Goal: Task Accomplishment & Management: Complete application form

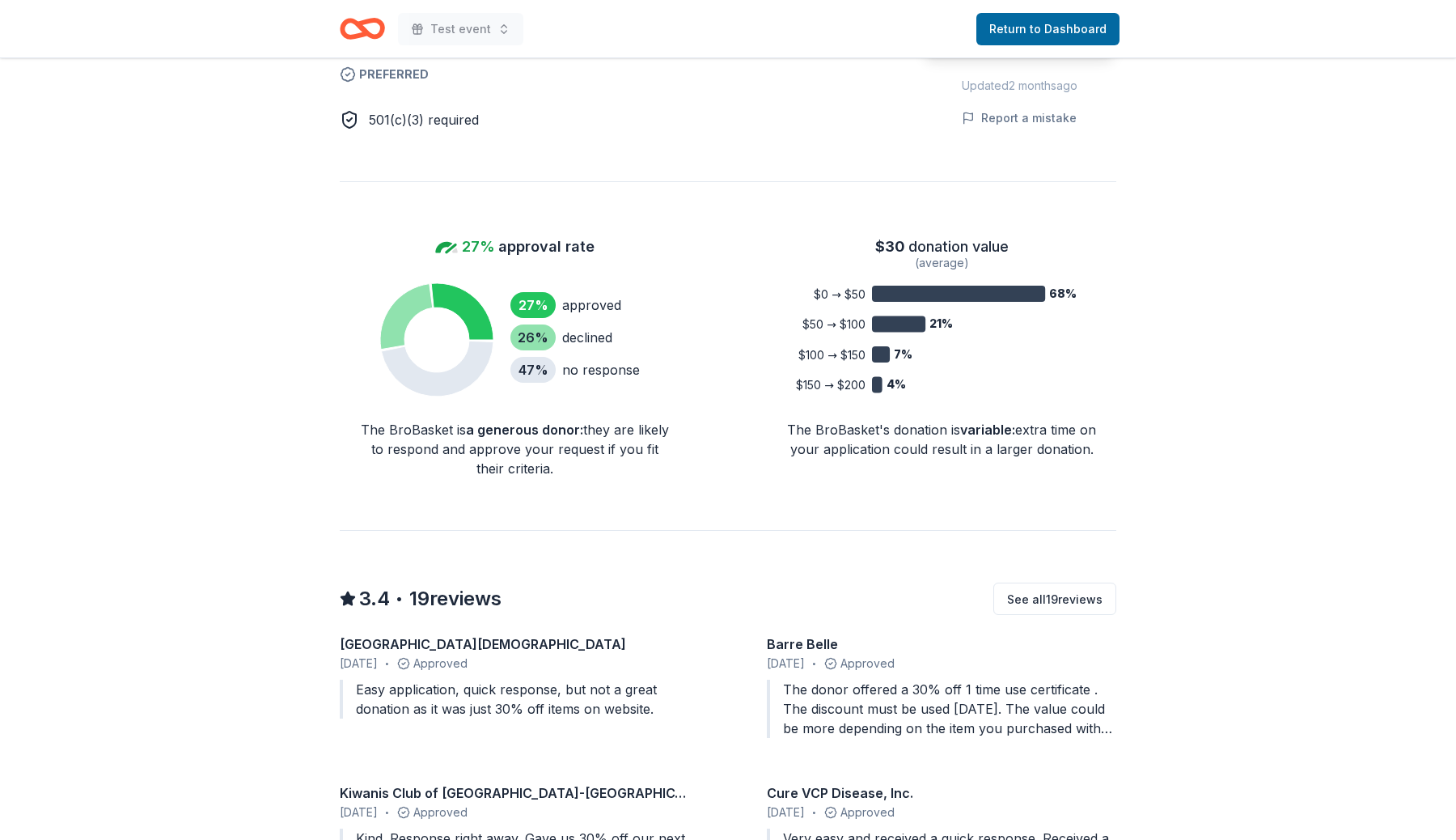
scroll to position [1019, 0]
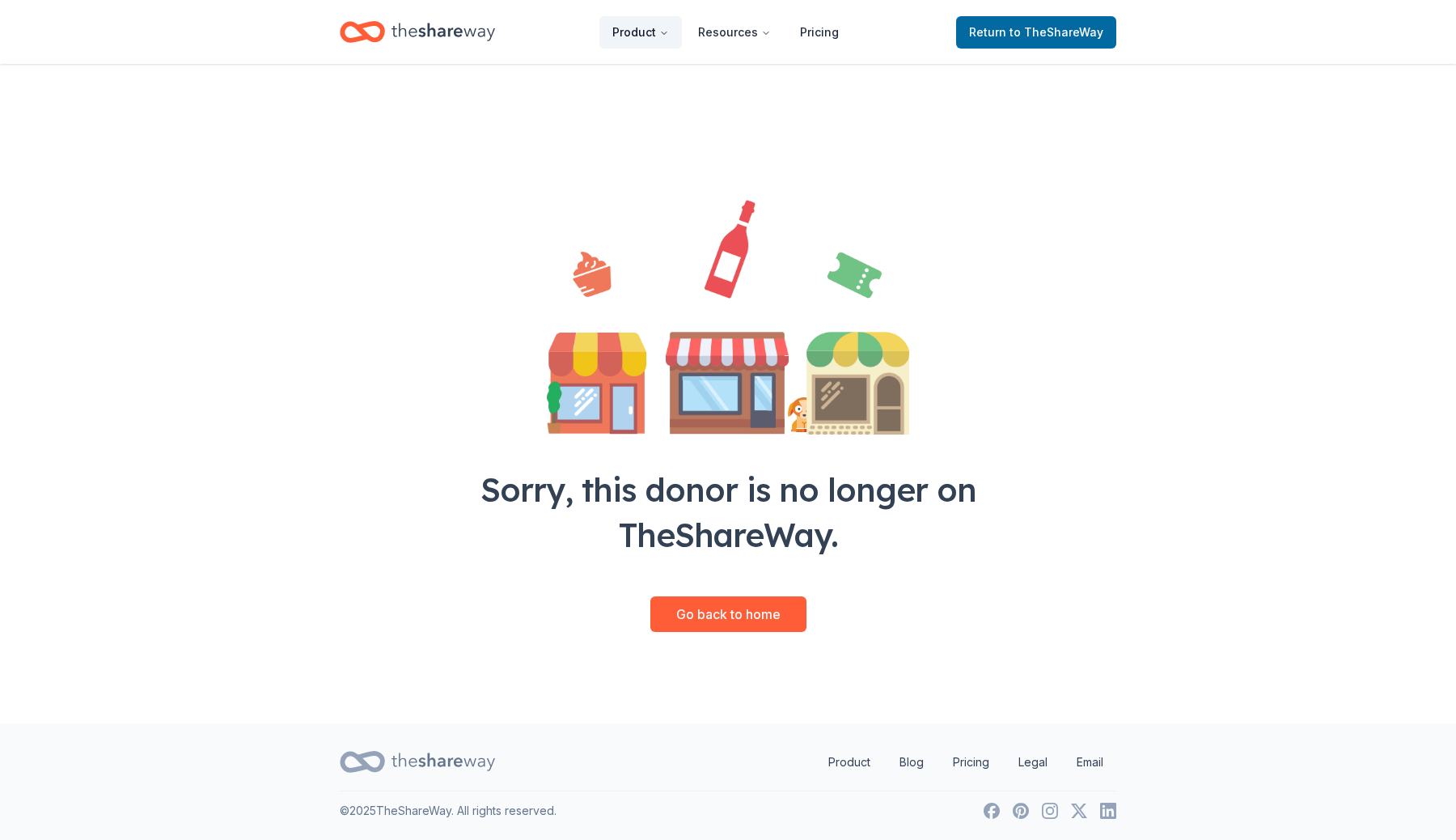
click at [644, 34] on button "Product" at bounding box center [640, 32] width 82 height 33
click at [855, 464] on div "Sorry, this donor is no longer on TheShareWay. Go back to home" at bounding box center [728, 363] width 621 height 600
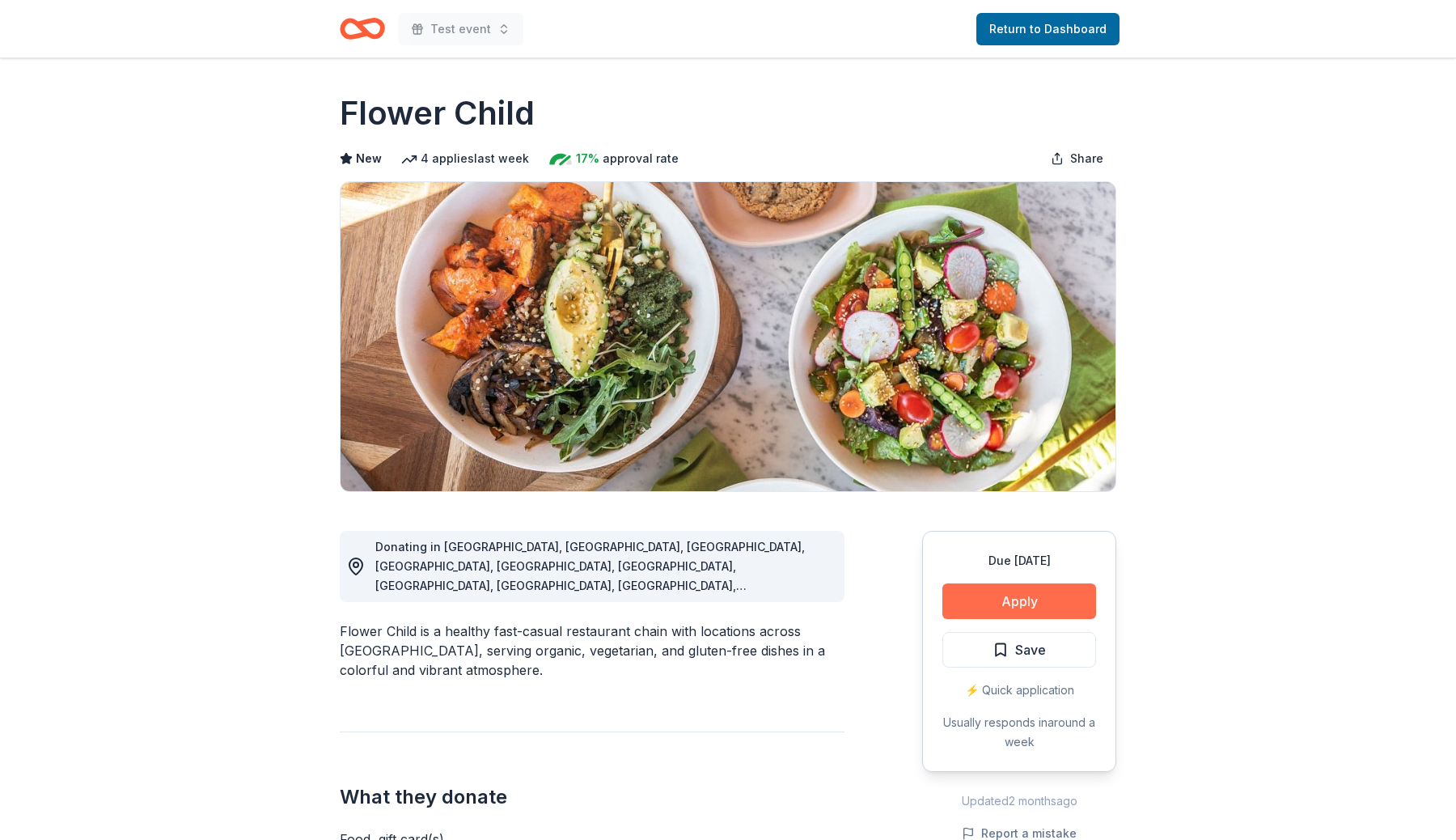
click at [1050, 609] on button "Apply" at bounding box center [1019, 601] width 154 height 36
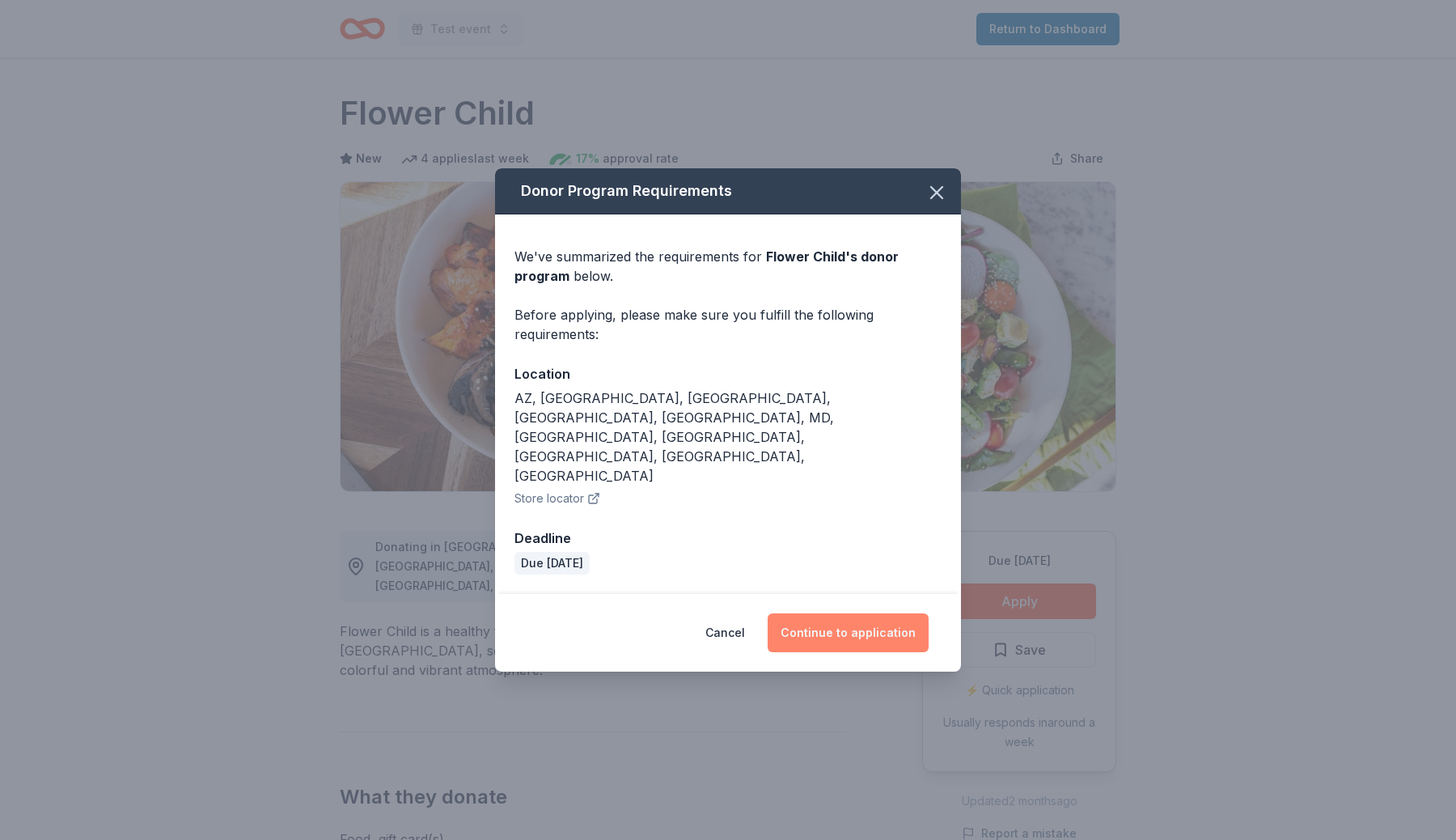
click at [845, 613] on button "Continue to application" at bounding box center [848, 632] width 161 height 38
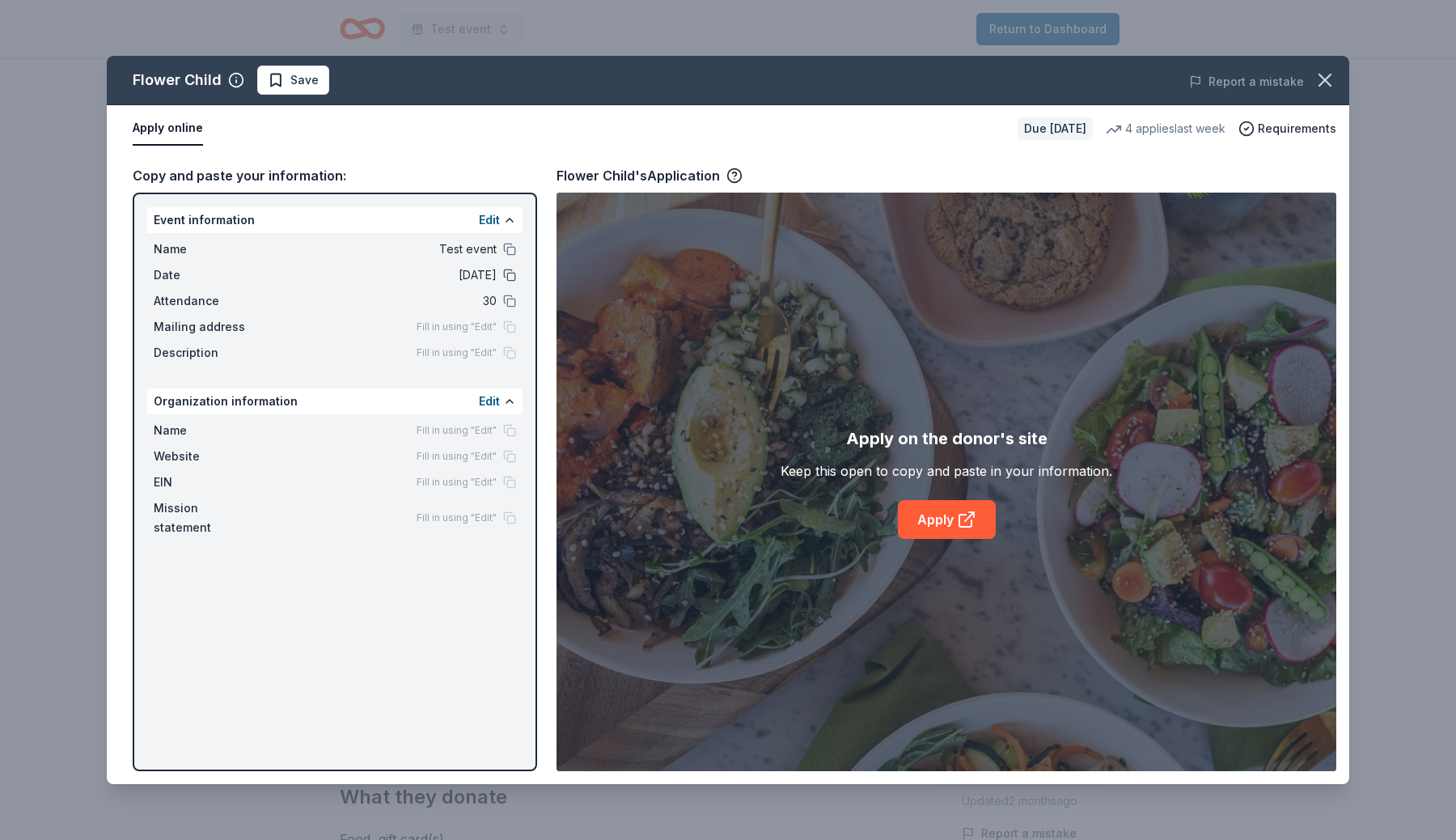
click at [507, 276] on button at bounding box center [509, 275] width 13 height 13
click at [494, 223] on button "Edit" at bounding box center [489, 220] width 21 height 20
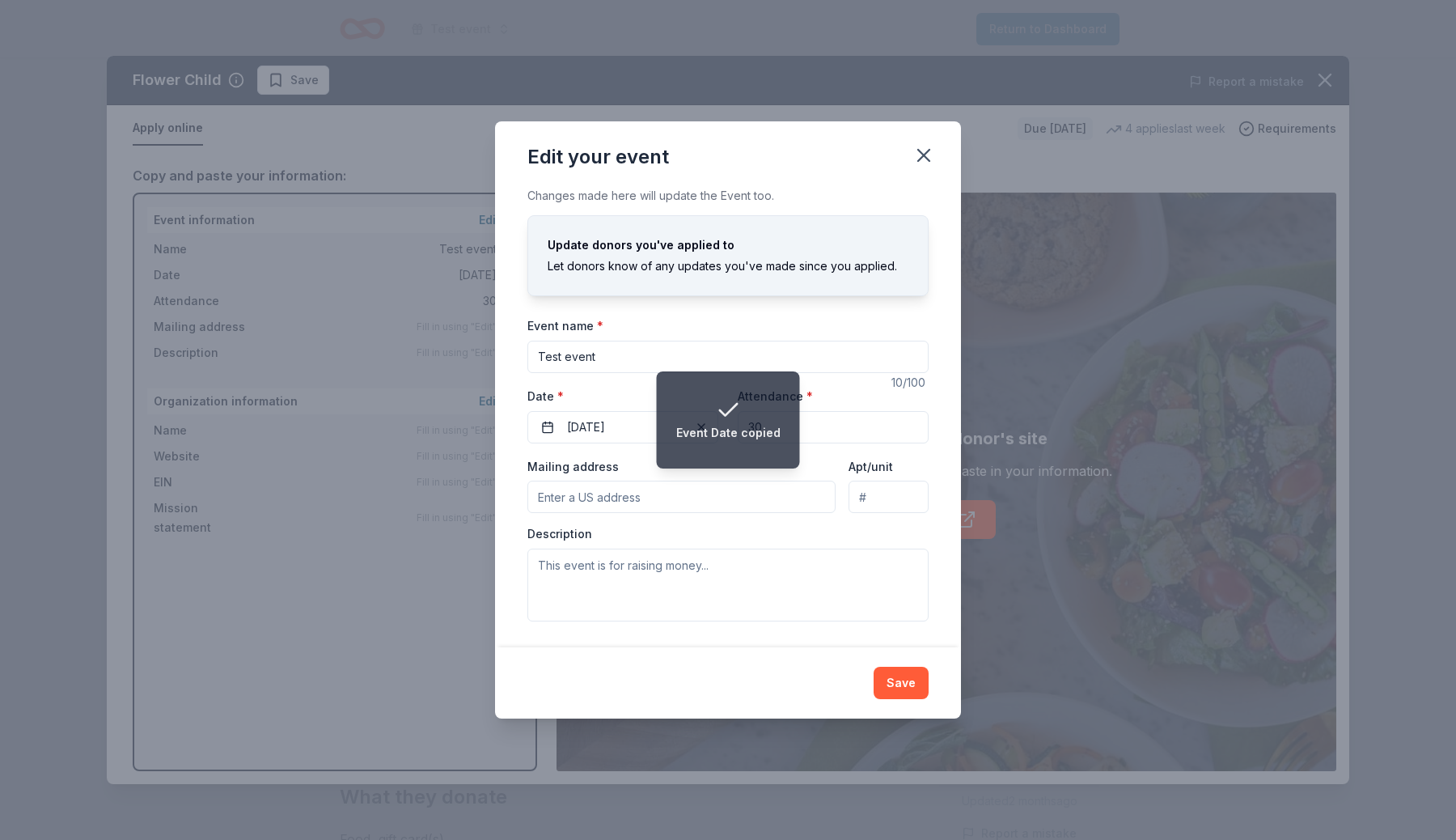
click at [578, 355] on input "Test event" at bounding box center [728, 357] width 401 height 33
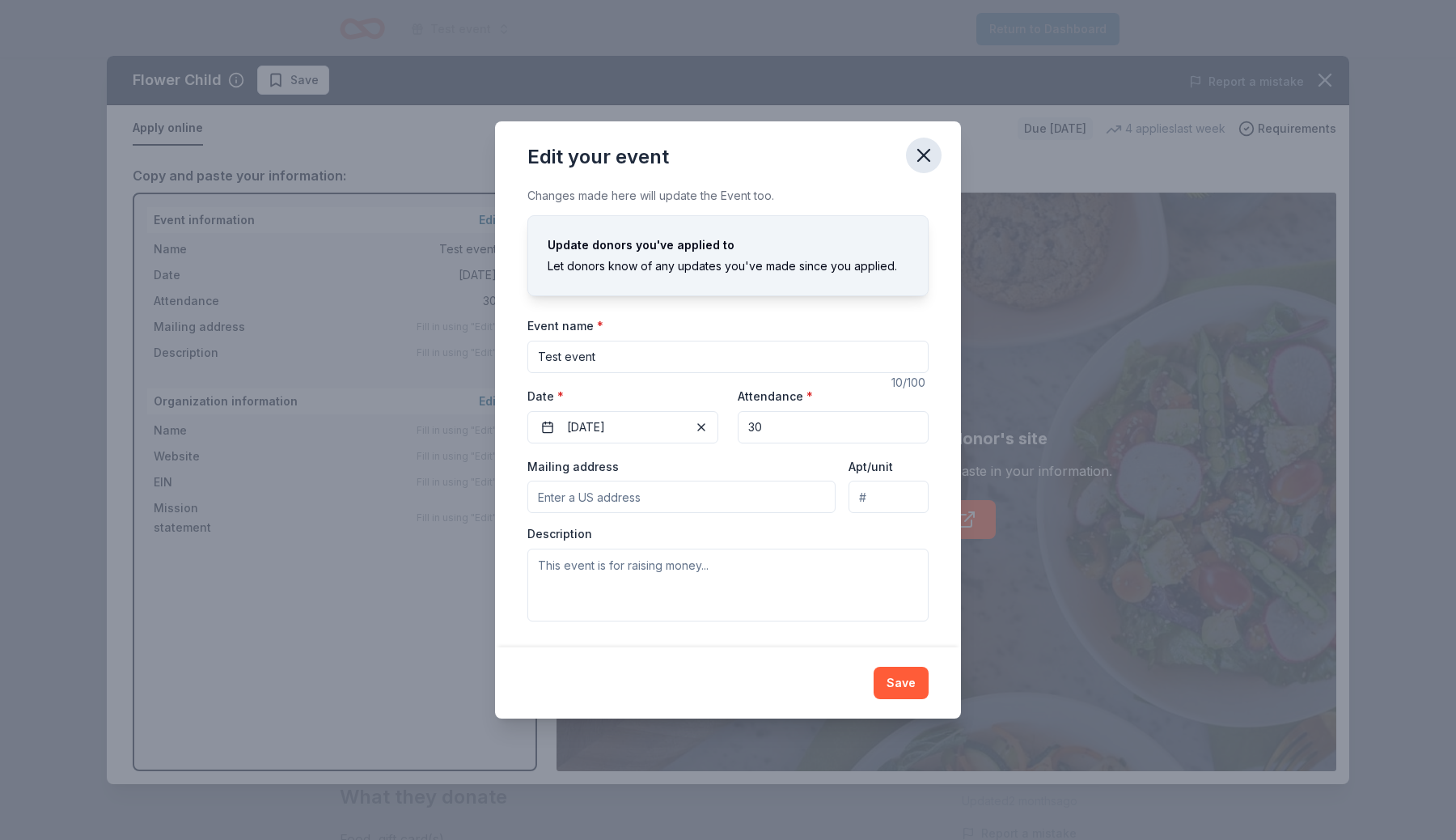
click at [929, 152] on icon "button" at bounding box center [923, 155] width 22 height 22
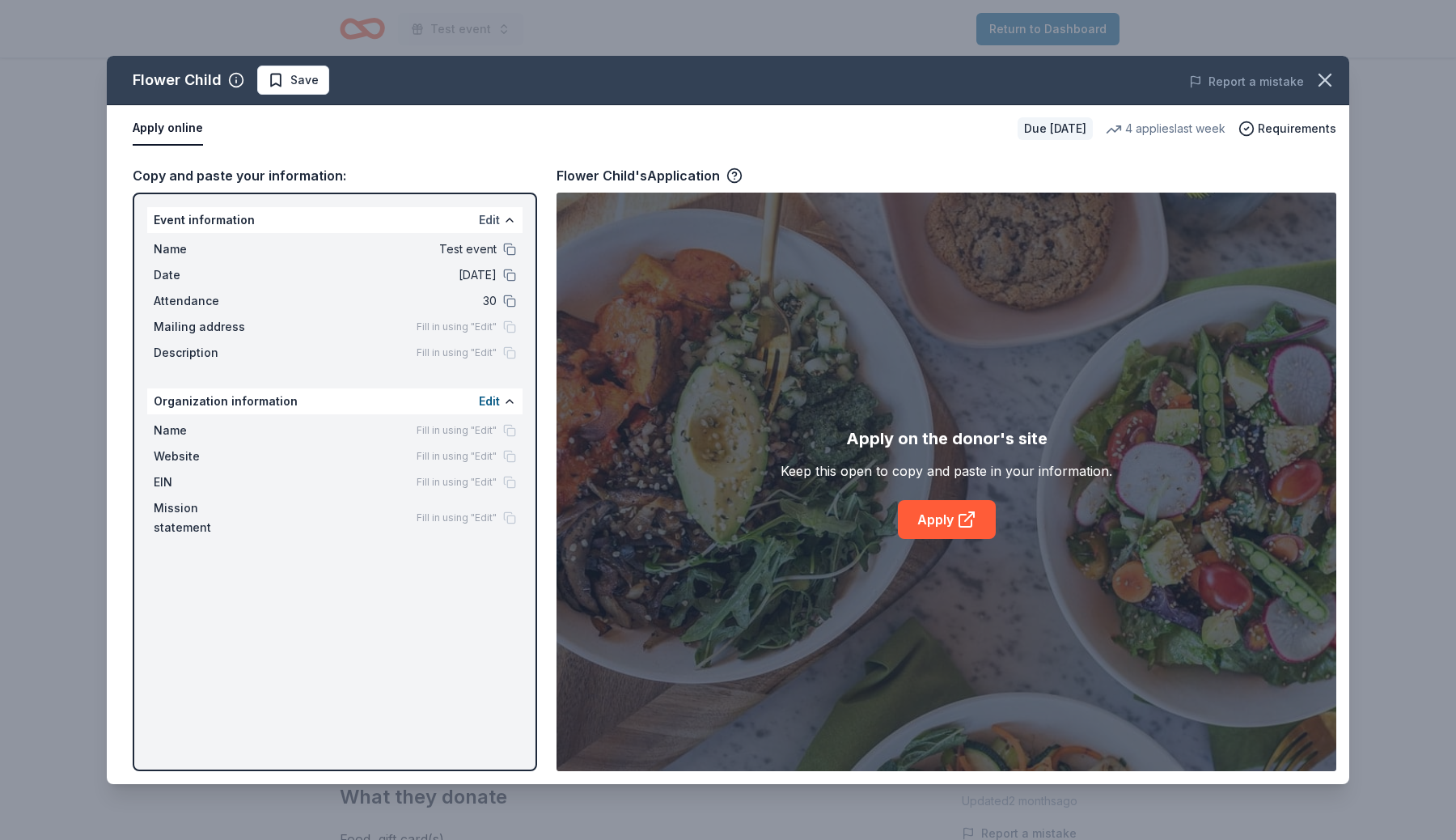
click at [489, 223] on button "Edit" at bounding box center [489, 220] width 21 height 20
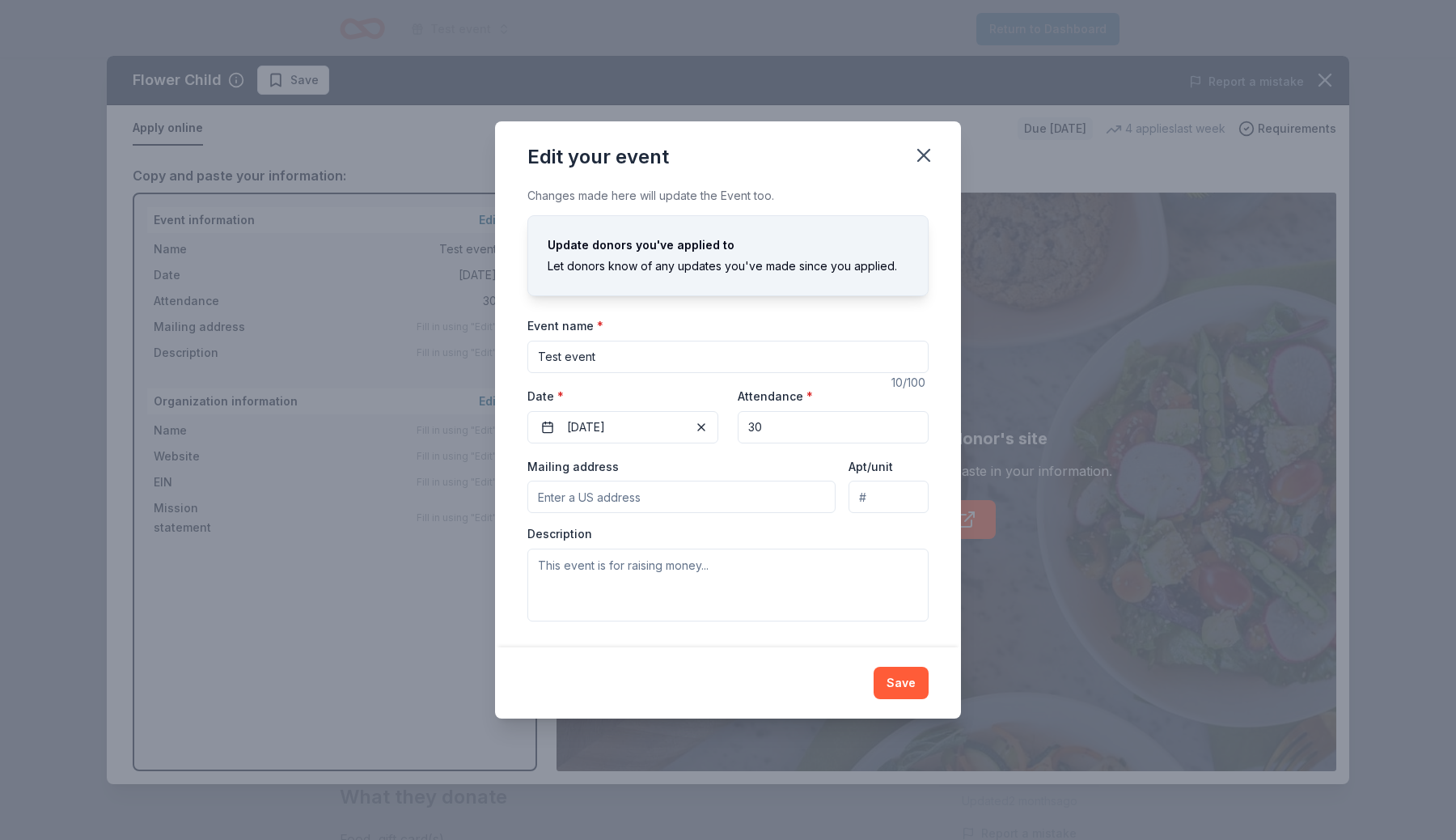
click at [941, 135] on div "Edit your event" at bounding box center [728, 154] width 466 height 65
click at [921, 155] on icon "button" at bounding box center [923, 155] width 22 height 22
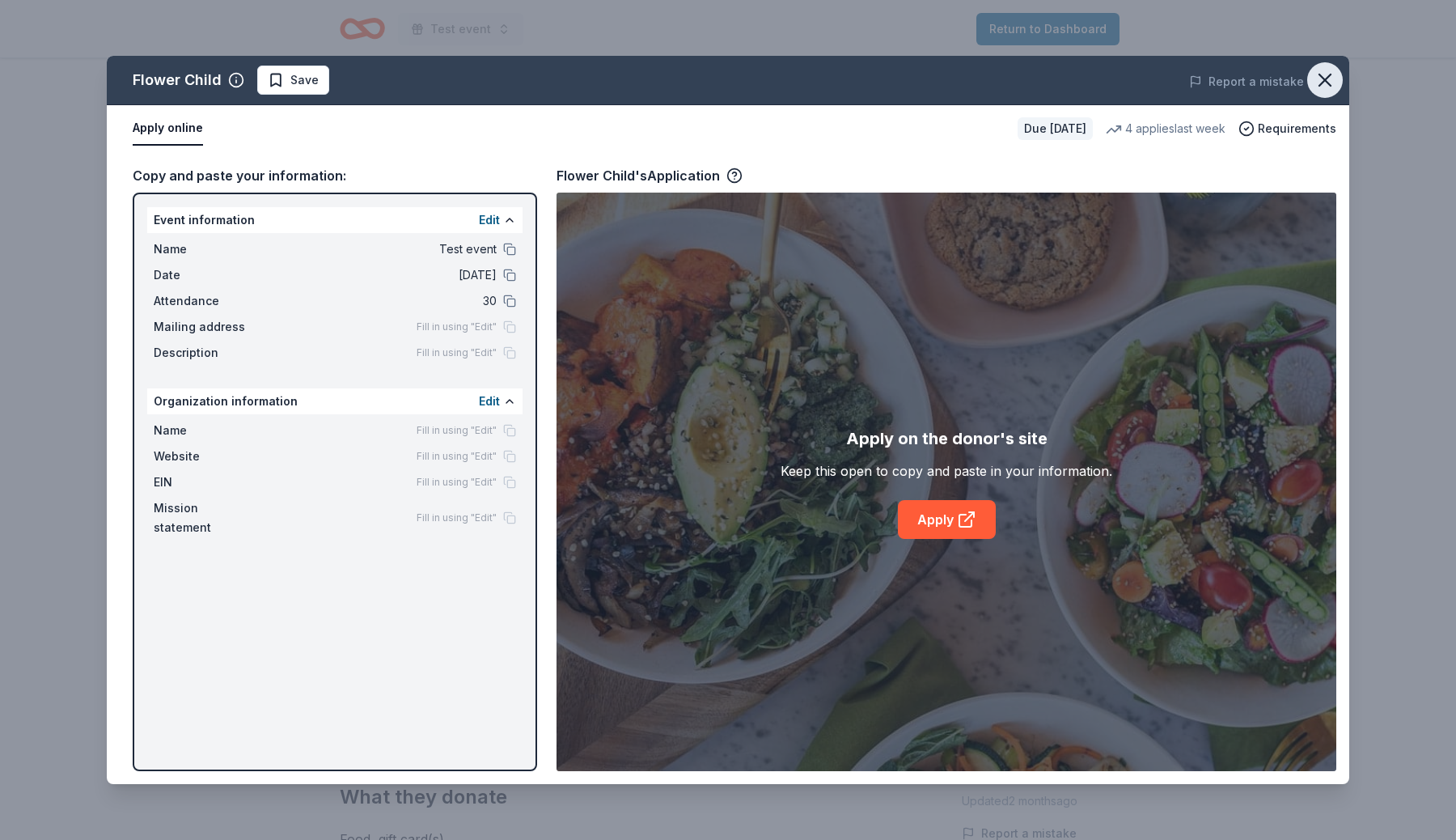
click at [1333, 84] on icon "button" at bounding box center [1325, 80] width 22 height 22
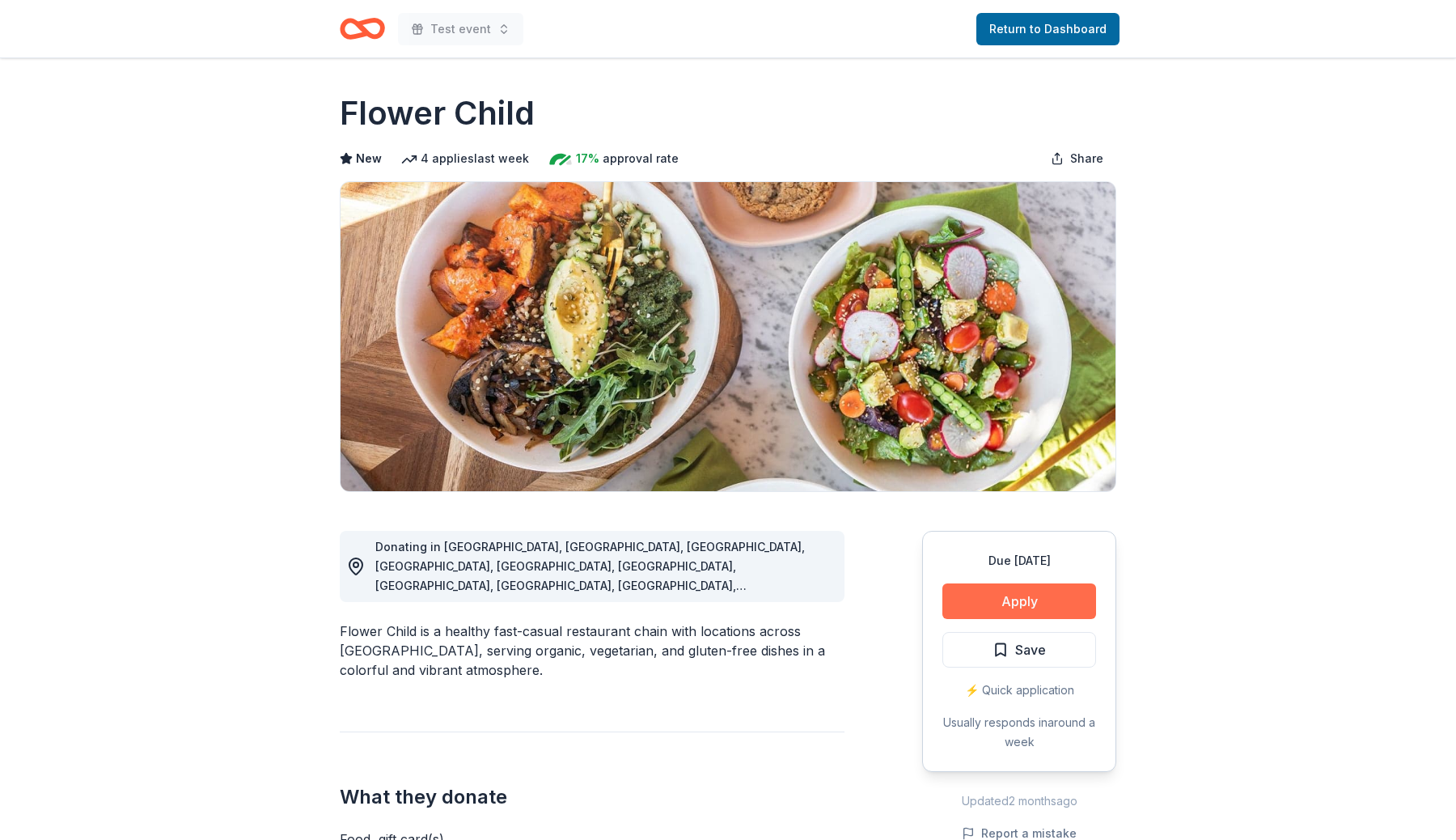
click at [970, 596] on button "Apply" at bounding box center [1019, 601] width 154 height 36
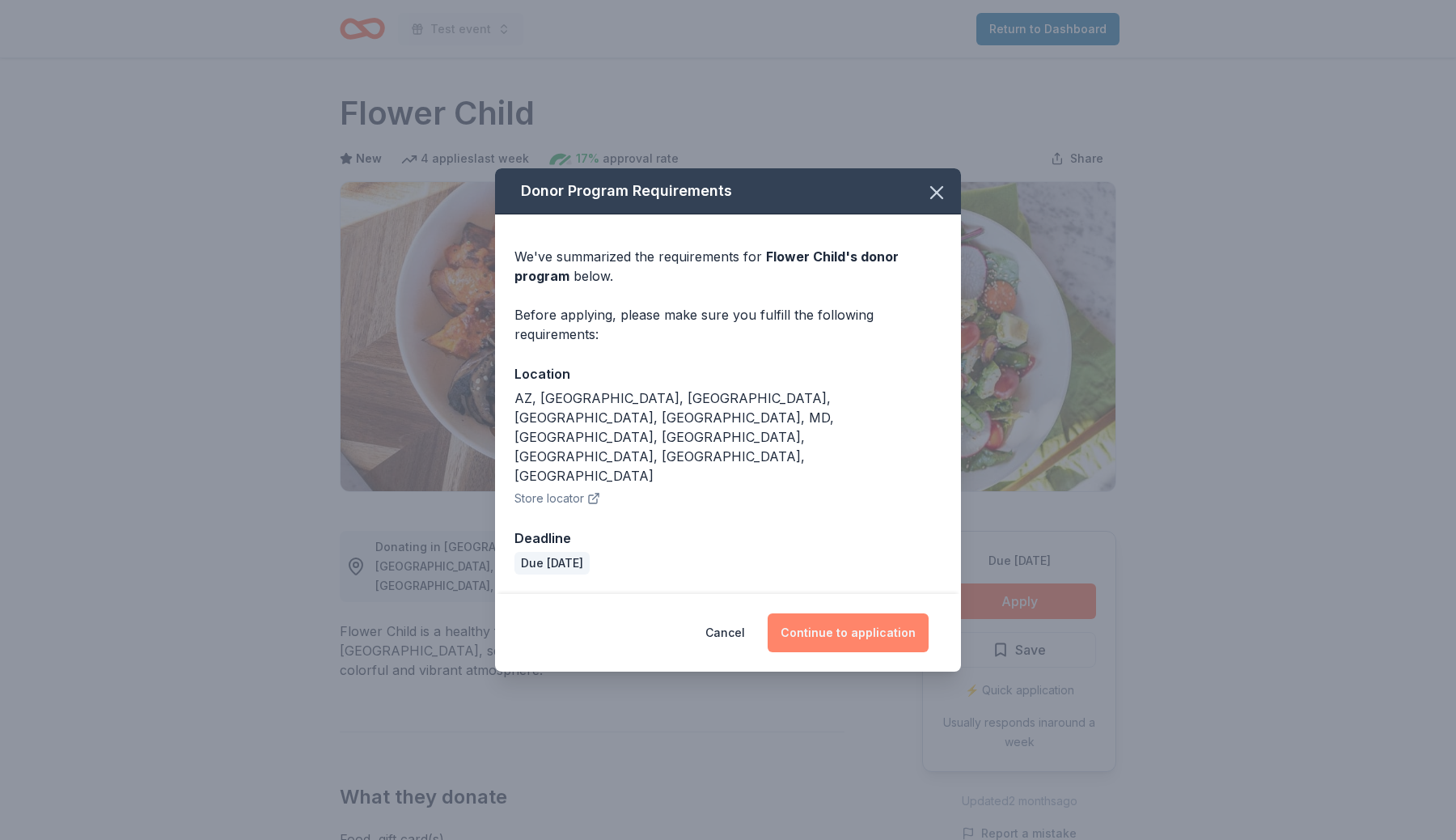
click at [846, 613] on button "Continue to application" at bounding box center [848, 632] width 161 height 38
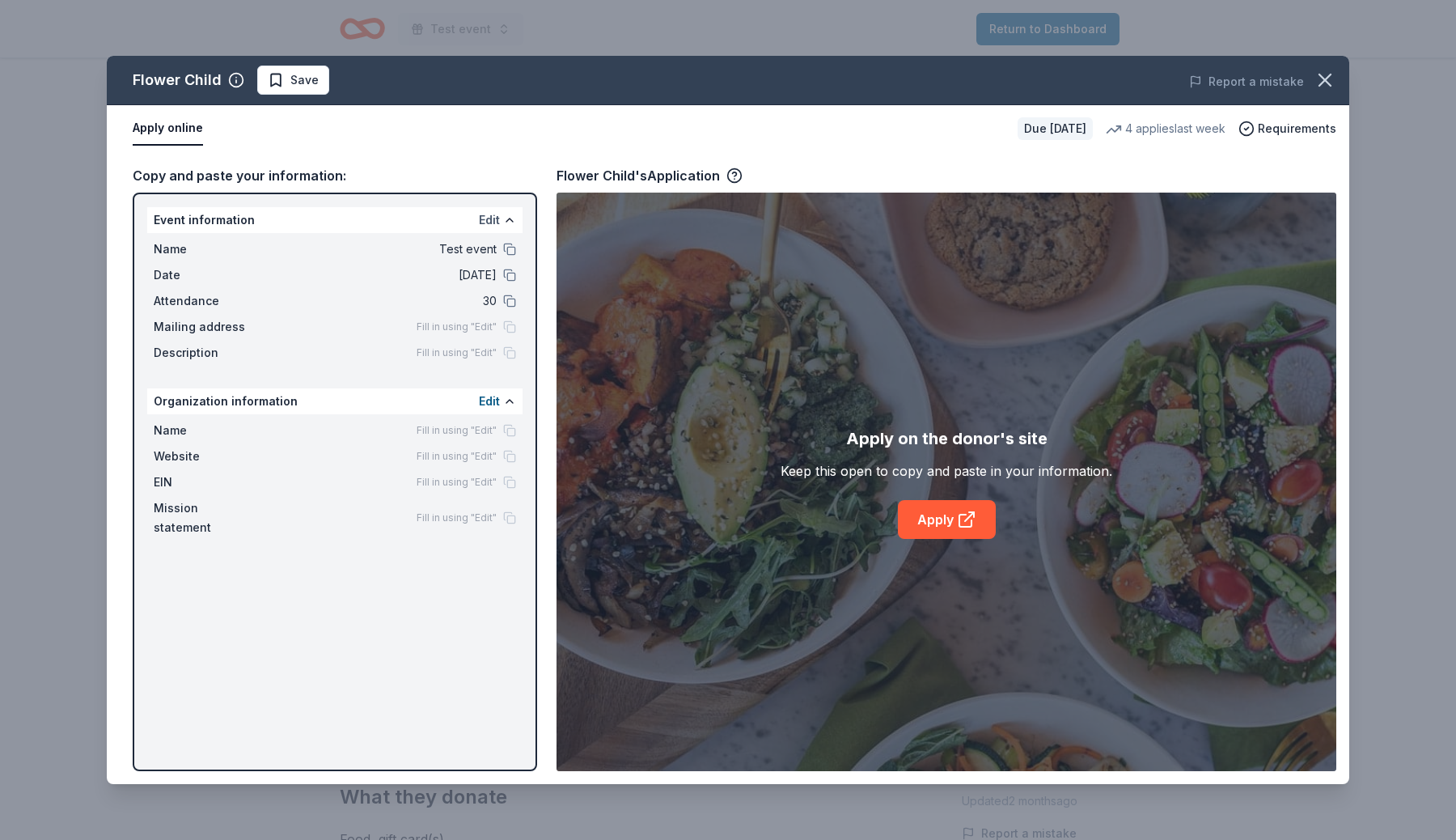
click at [487, 219] on button "Edit" at bounding box center [489, 220] width 21 height 20
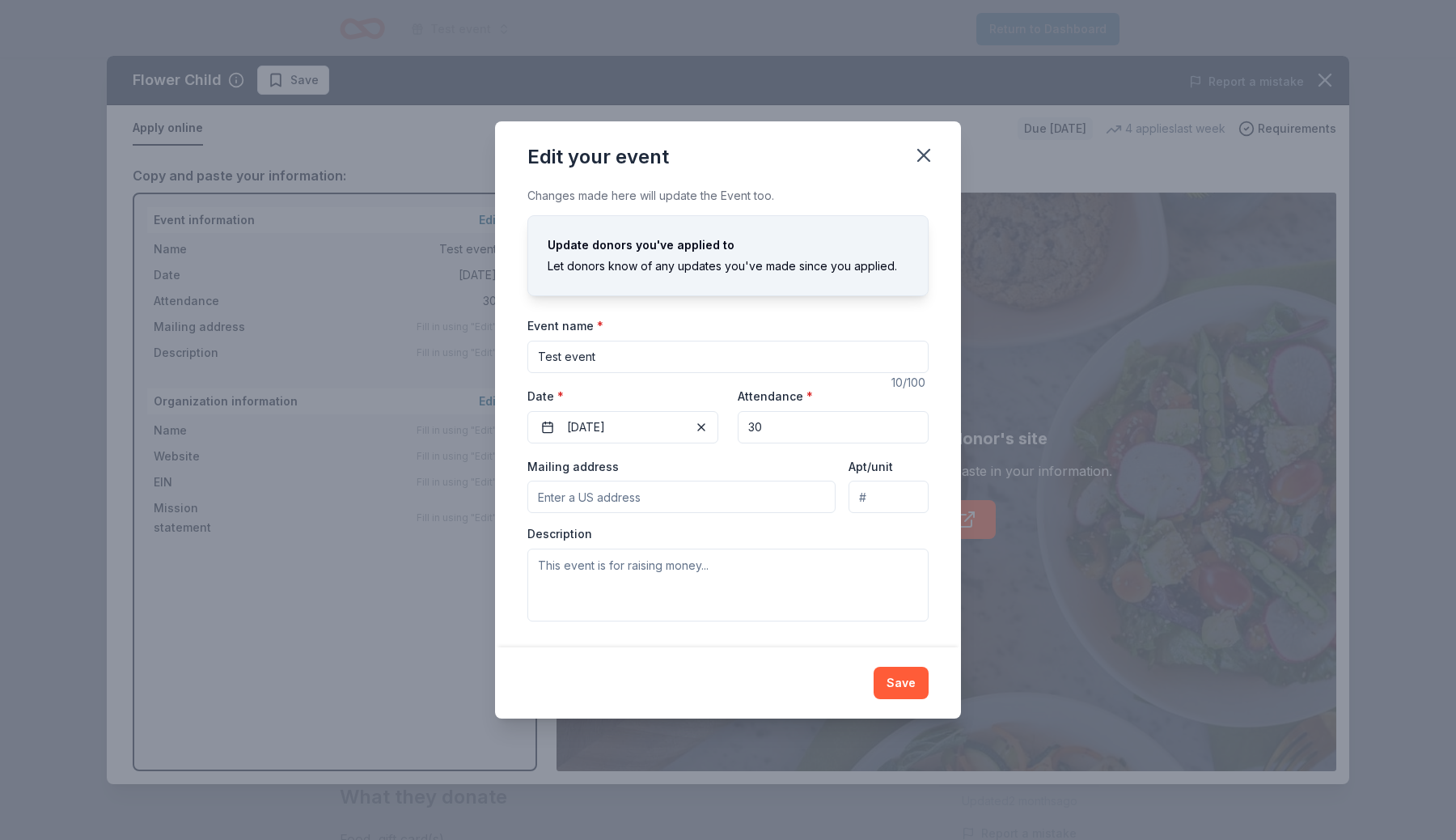
click at [405, 233] on div "Edit your event Changes made here will update the Event too. Update donors you'…" at bounding box center [728, 420] width 1456 height 840
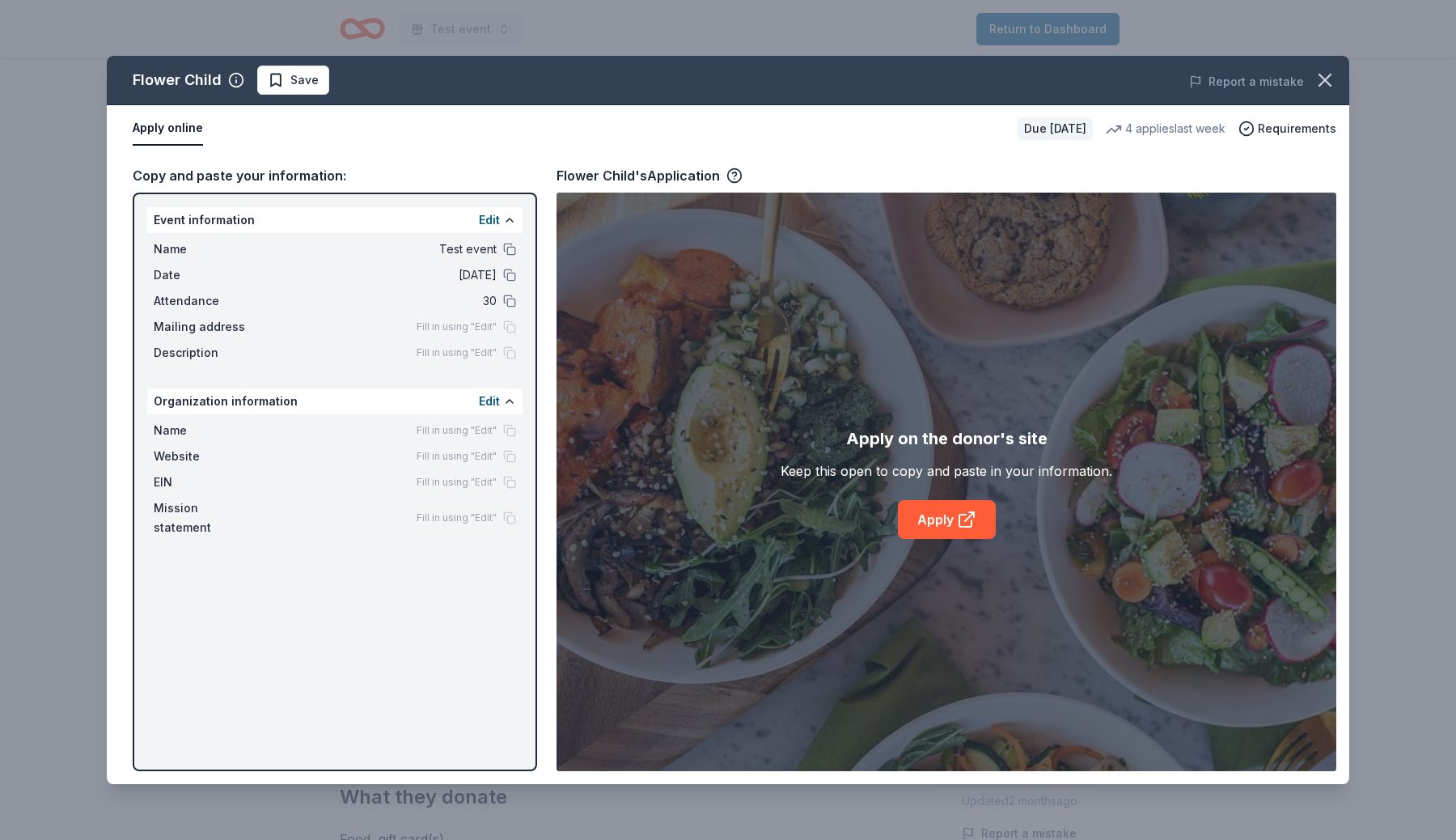
click at [859, 145] on div "Apply online Due [DATE] 4 applies last week Requirements" at bounding box center [728, 128] width 1243 height 47
click at [999, 138] on div "Apply online Due [DATE] 4 applies last week Requirements" at bounding box center [728, 128] width 1243 height 47
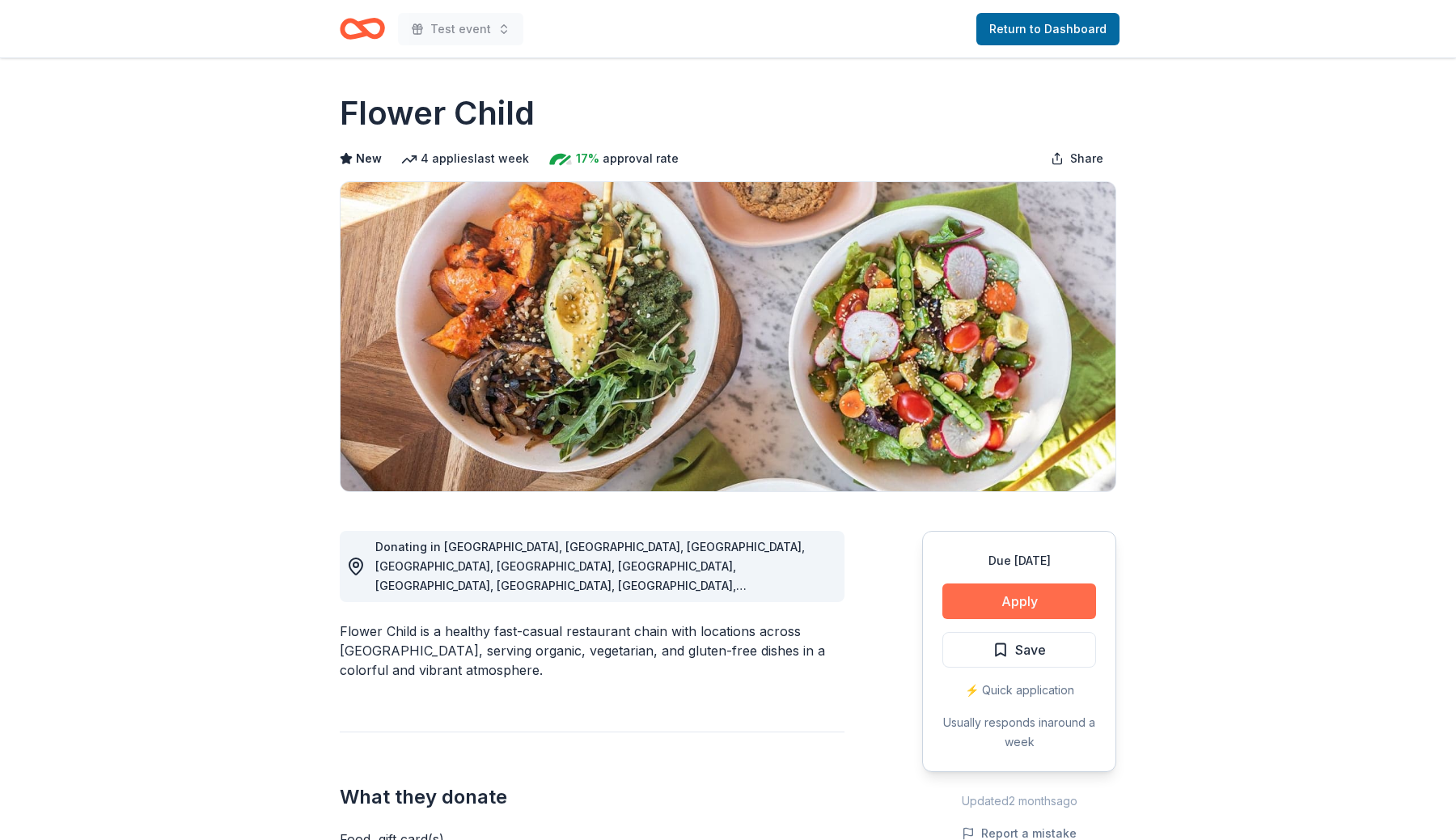
click at [1025, 596] on button "Apply" at bounding box center [1019, 601] width 154 height 36
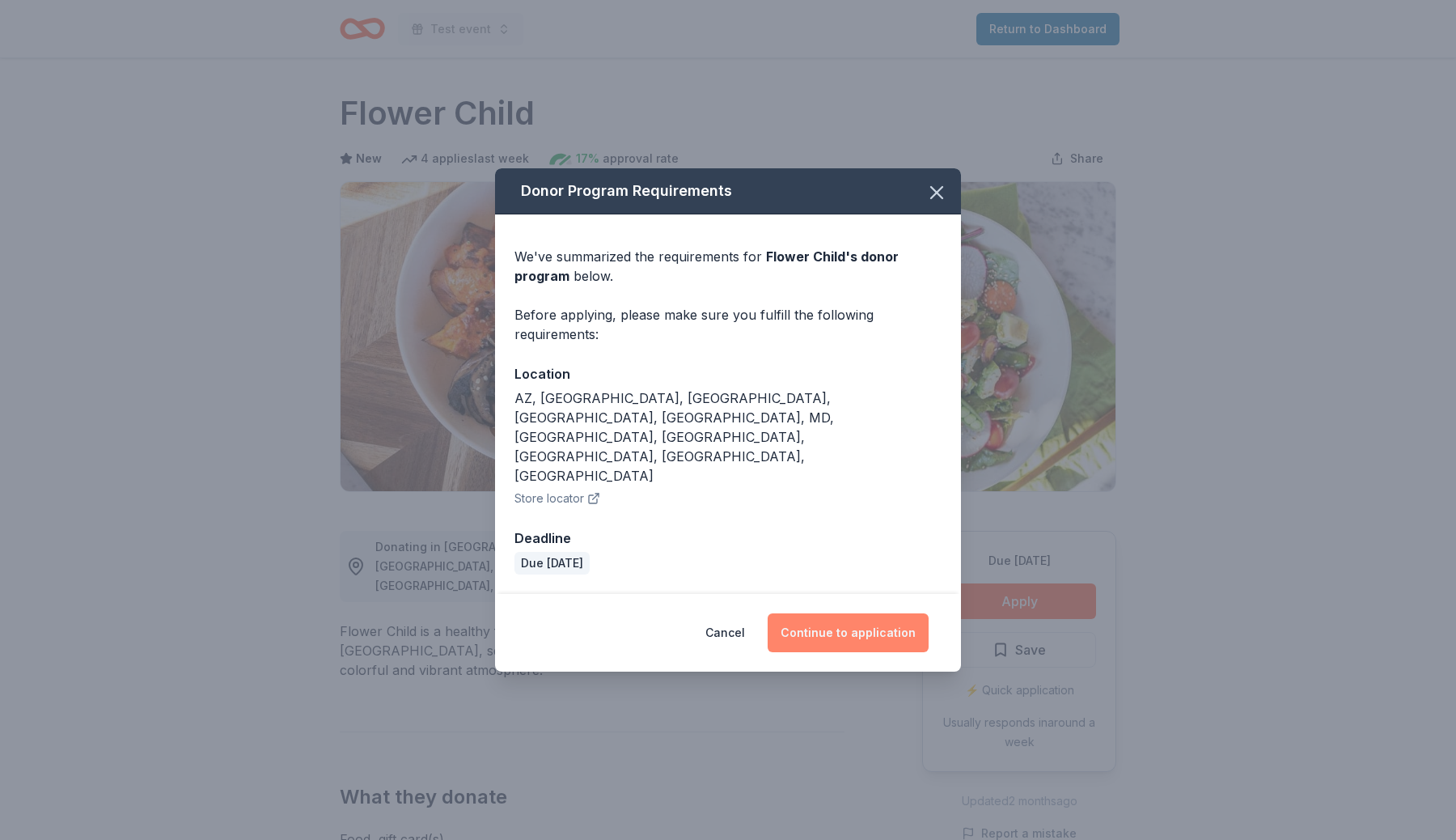
click at [835, 613] on button "Continue to application" at bounding box center [848, 632] width 161 height 38
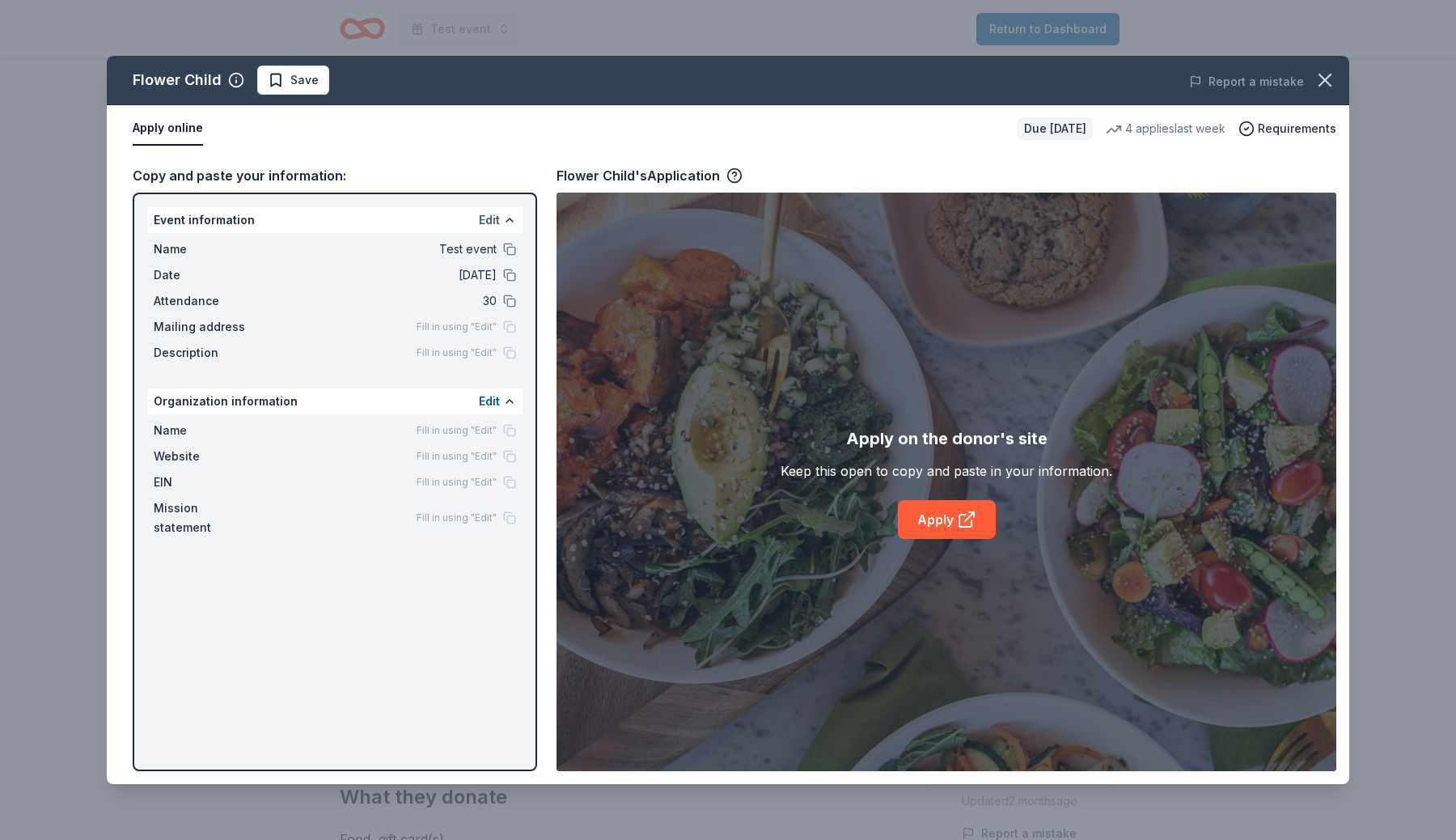
click at [491, 218] on button "Edit" at bounding box center [489, 220] width 21 height 20
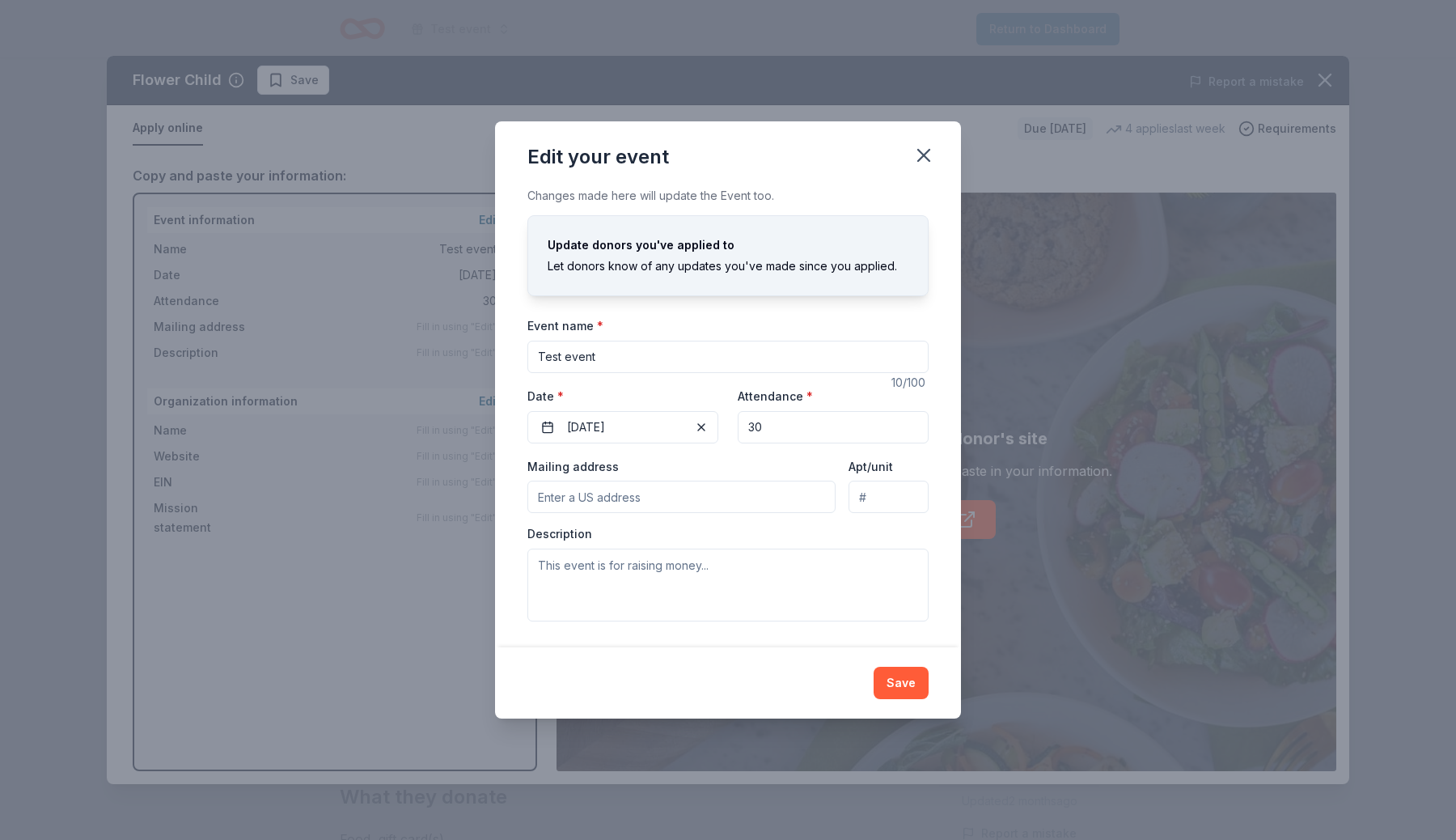
click at [926, 152] on icon "button" at bounding box center [923, 155] width 11 height 11
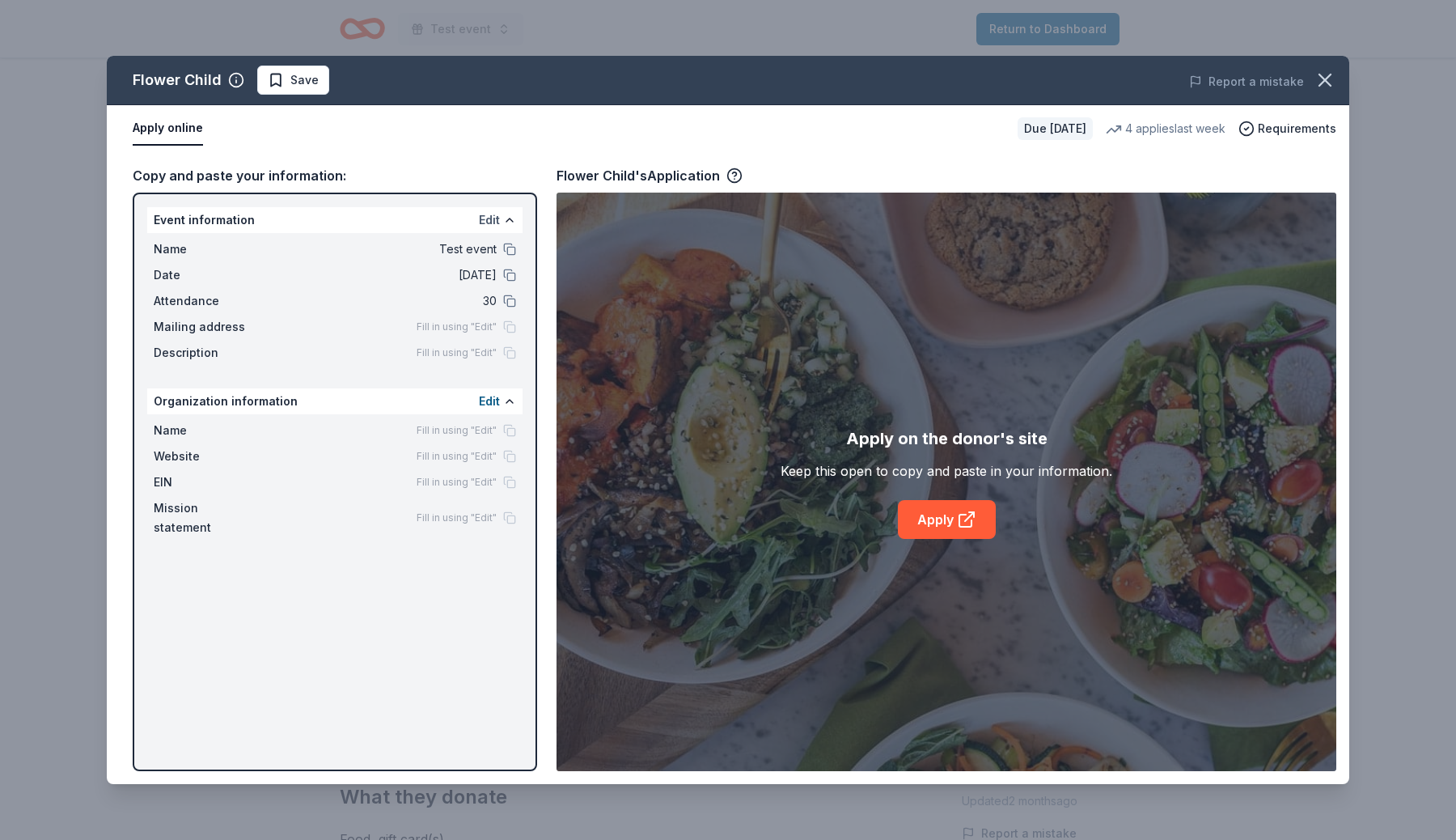
click at [482, 228] on button "Edit" at bounding box center [489, 220] width 21 height 20
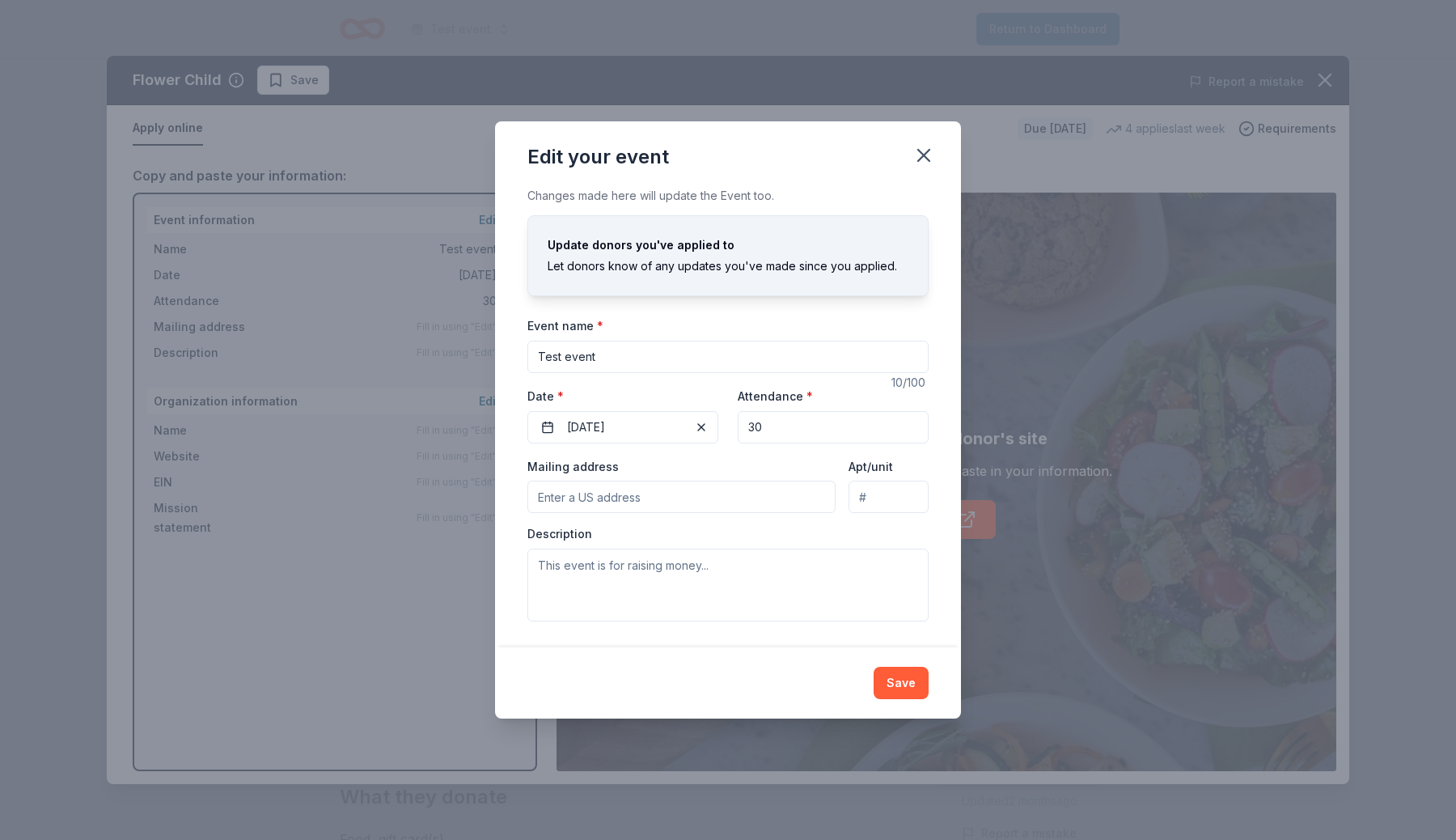
click at [910, 141] on div "Edit your event" at bounding box center [728, 154] width 466 height 65
click at [938, 158] on button "button" at bounding box center [923, 155] width 36 height 36
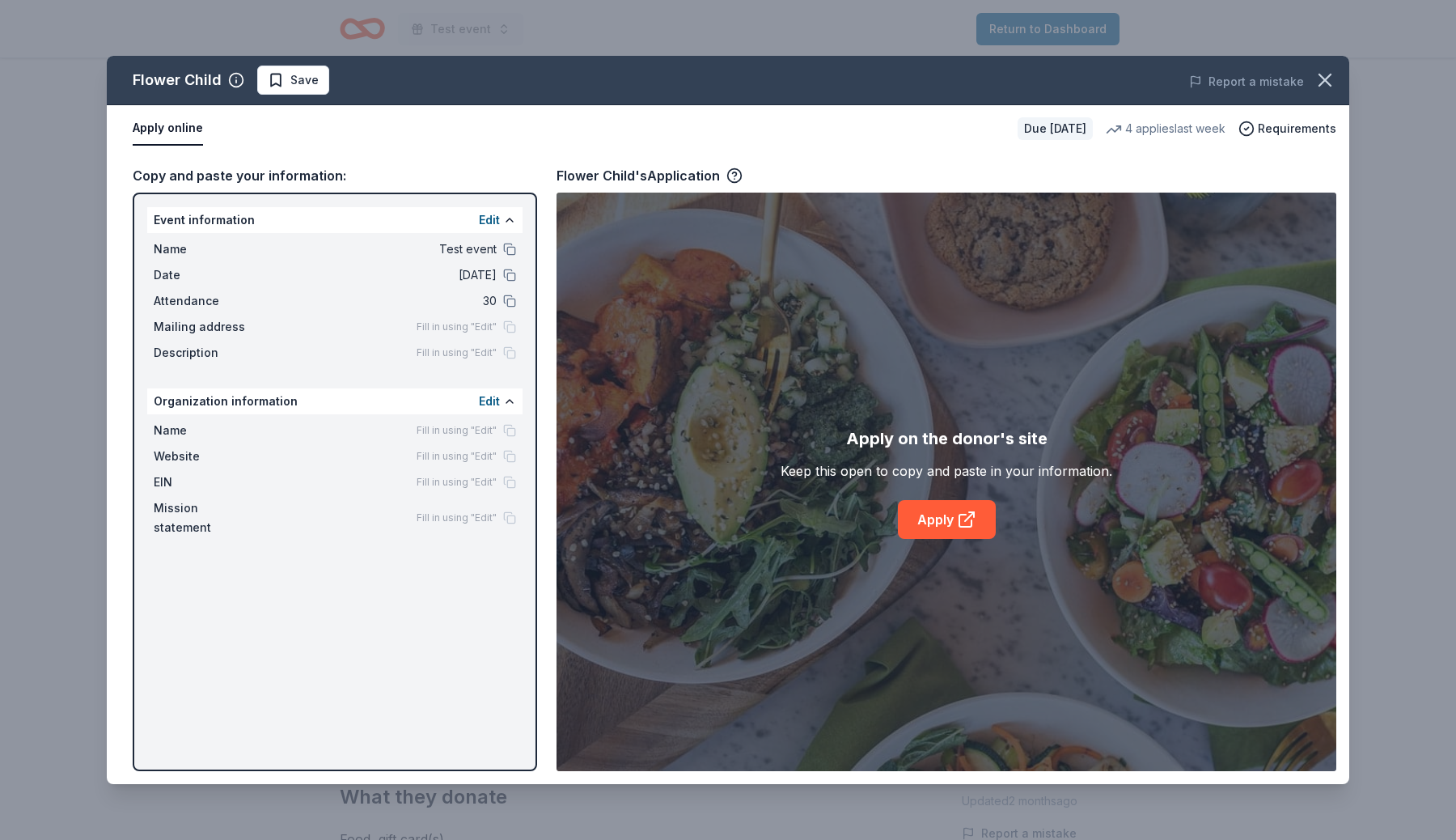
click at [1035, 181] on div "Flower Child's Application" at bounding box center [946, 175] width 780 height 21
click at [1330, 75] on icon "button" at bounding box center [1325, 80] width 11 height 11
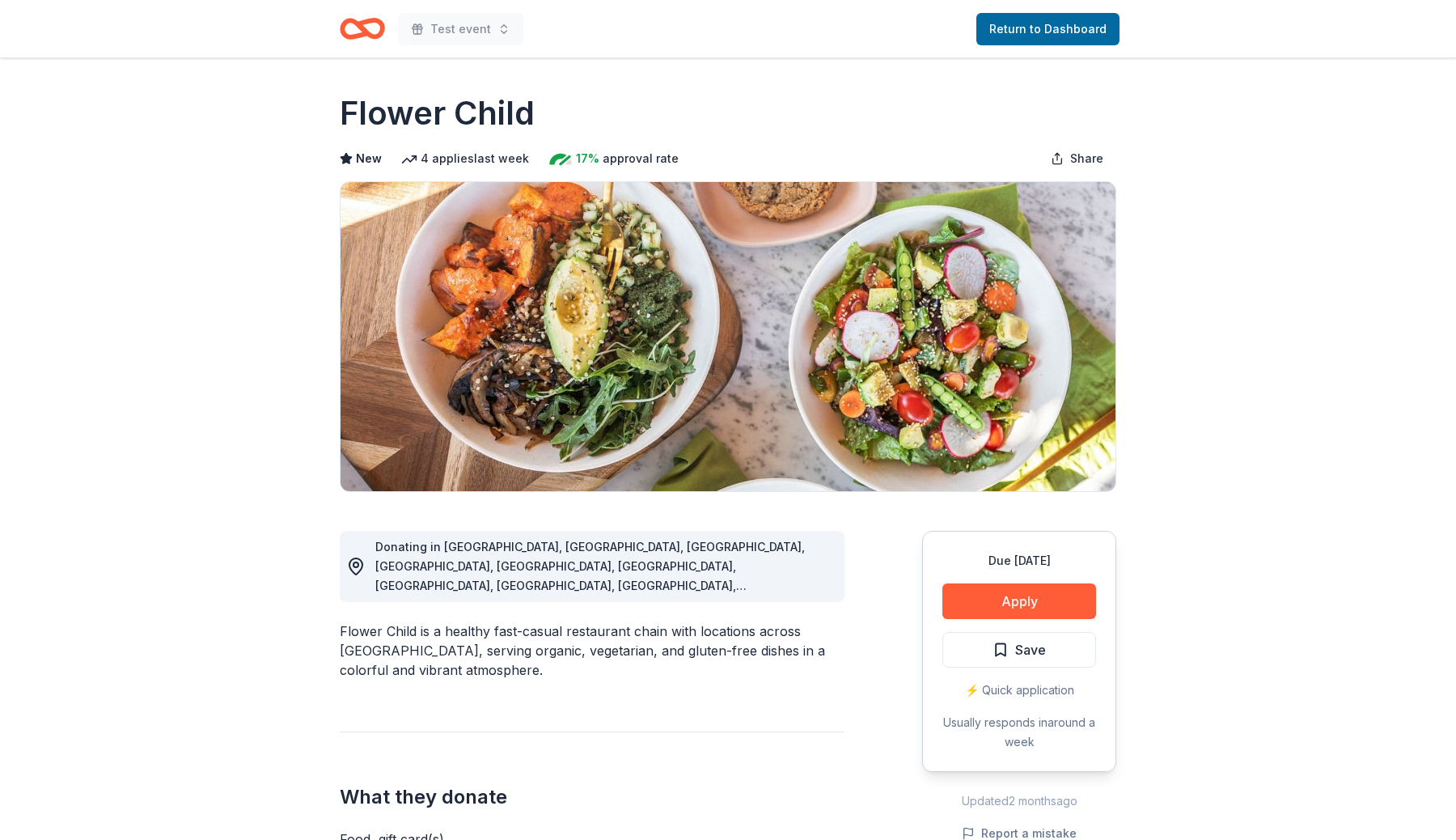
click at [354, 29] on icon "Home" at bounding box center [362, 28] width 45 height 38
